Goal: Find specific page/section

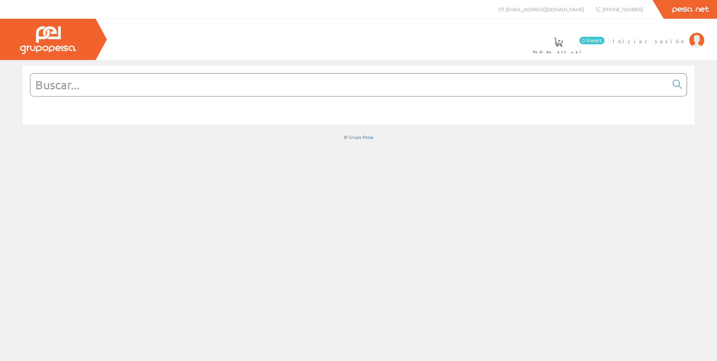
click at [657, 42] on span "Iniciar sesión" at bounding box center [649, 40] width 73 height 7
click at [322, 84] on input "text" at bounding box center [349, 84] width 638 height 22
paste input "GN1008040"
type input "GN1008040"
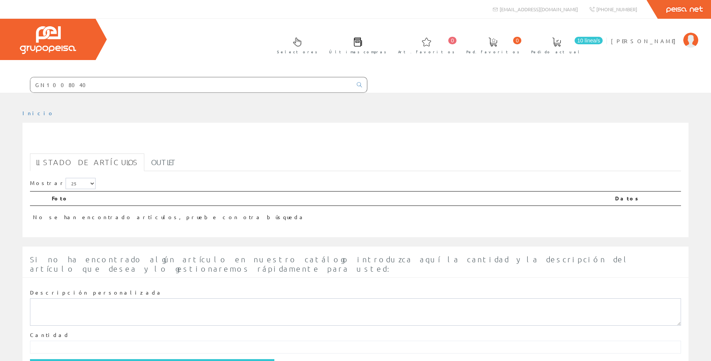
click at [337, 119] on ul "Inicio" at bounding box center [355, 115] width 666 height 13
